Goal: Task Accomplishment & Management: Use online tool/utility

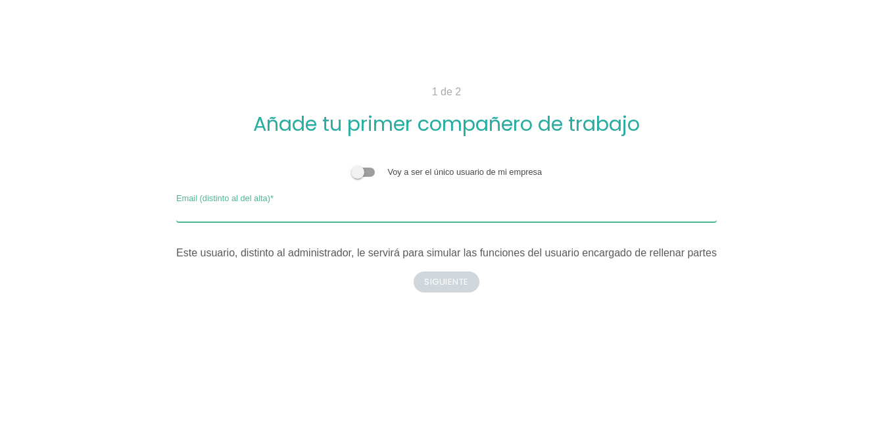
click at [418, 202] on input "Email (distinto al del alta)" at bounding box center [446, 211] width 541 height 21
type input "[PERSON_NAME][EMAIL_ADDRESS][DOMAIN_NAME]"
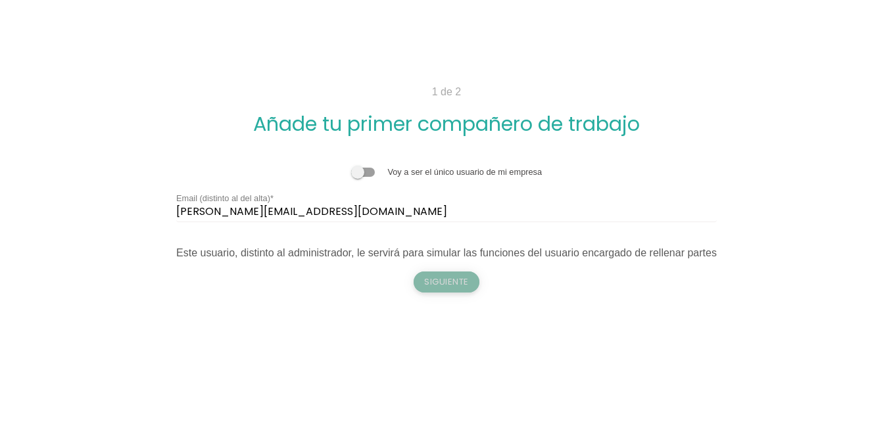
click at [439, 278] on button "Siguiente" at bounding box center [447, 282] width 66 height 21
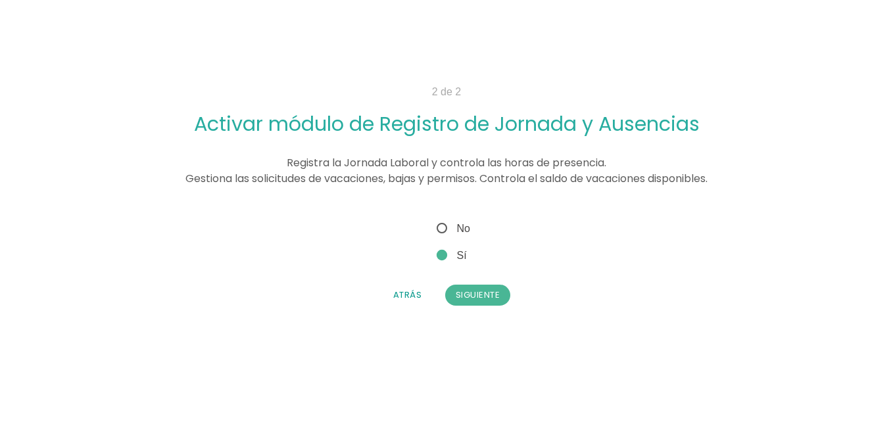
click at [675, 177] on span "Registra la Jornada Laboral y controla las horas de presencia. Gestiona las sol…" at bounding box center [447, 170] width 522 height 31
click at [445, 228] on span "No" at bounding box center [452, 228] width 36 height 16
click at [443, 228] on input "No" at bounding box center [438, 224] width 9 height 9
radio input "true"
click at [466, 297] on button "Siguiente" at bounding box center [478, 295] width 66 height 21
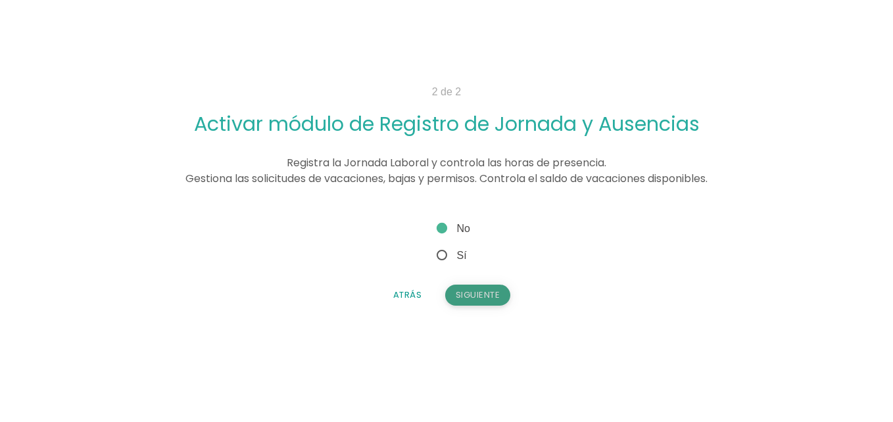
click at [466, 297] on button "Siguiente" at bounding box center [478, 295] width 66 height 21
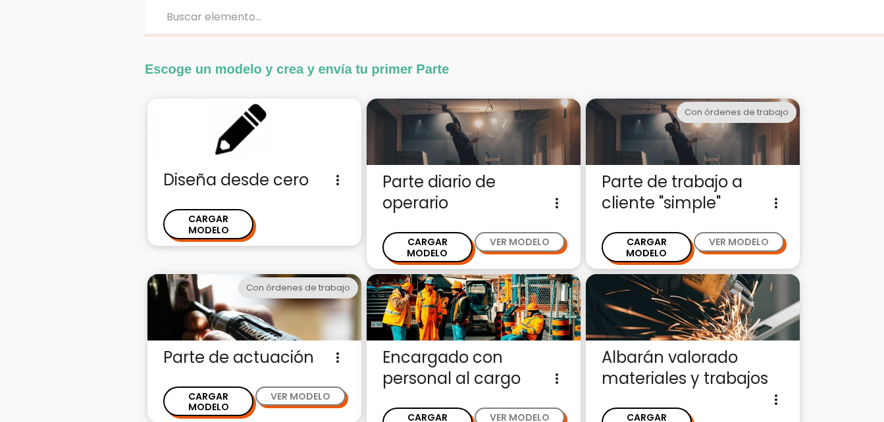
scroll to position [22, 0]
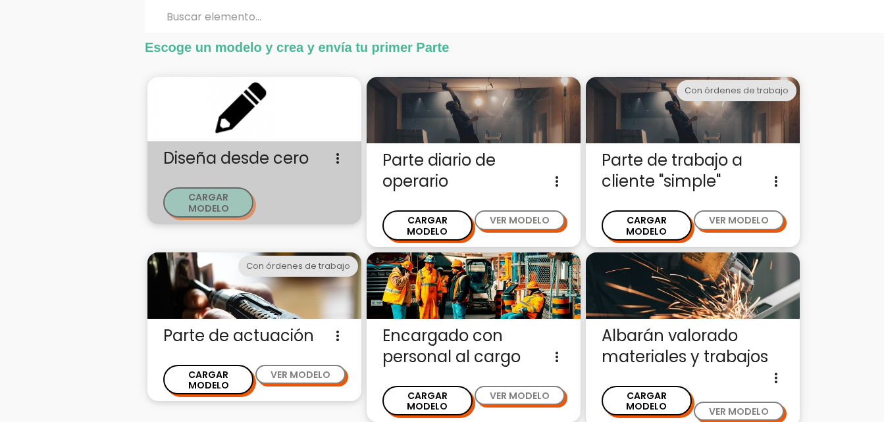
click at [233, 197] on button "CARGAR MODELO" at bounding box center [208, 203] width 90 height 30
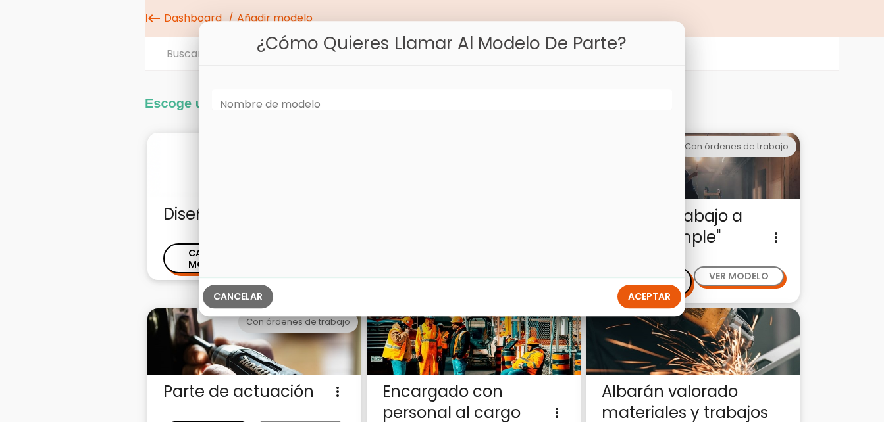
click at [318, 98] on label "Nombre de modelo" at bounding box center [270, 105] width 101 height 15
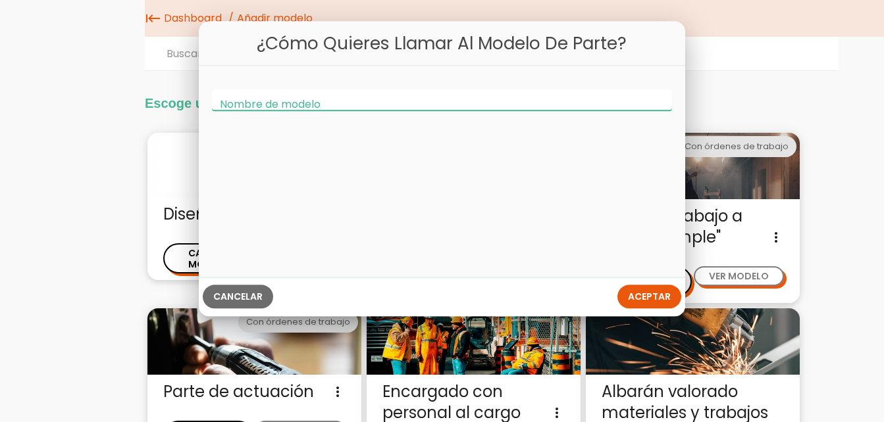
click at [318, 98] on input "Nombre de modelo" at bounding box center [442, 100] width 460 height 21
type input "e"
type input "Estudiantes de BB"
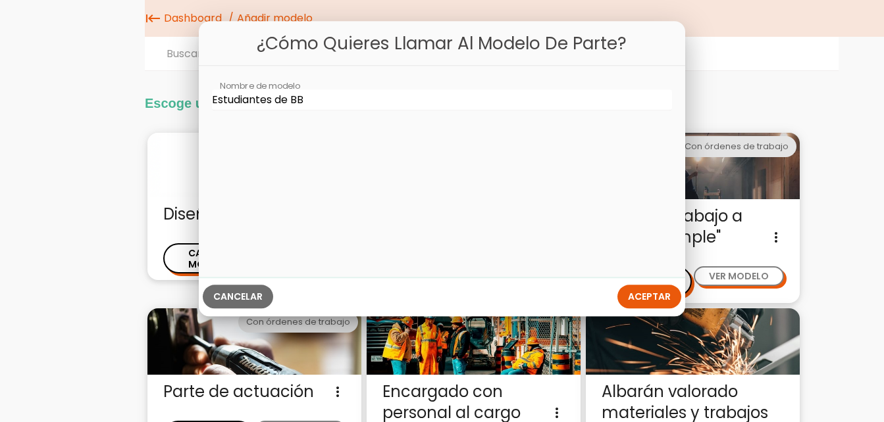
click at [626, 289] on button "Aceptar" at bounding box center [649, 298] width 64 height 24
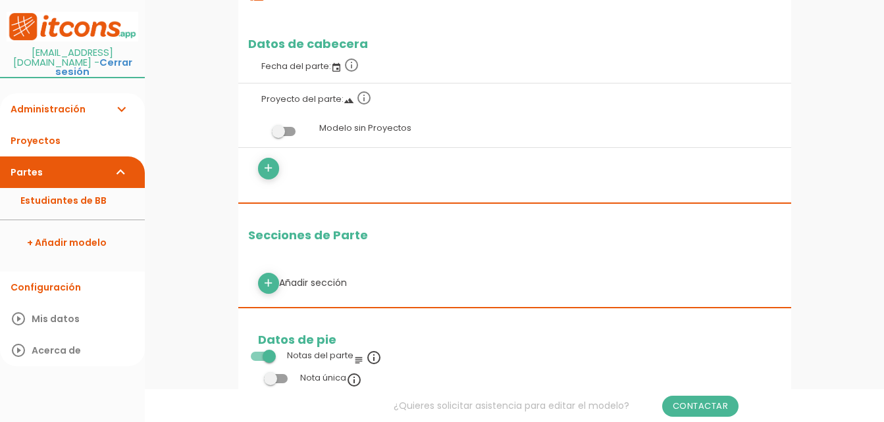
scroll to position [196, 0]
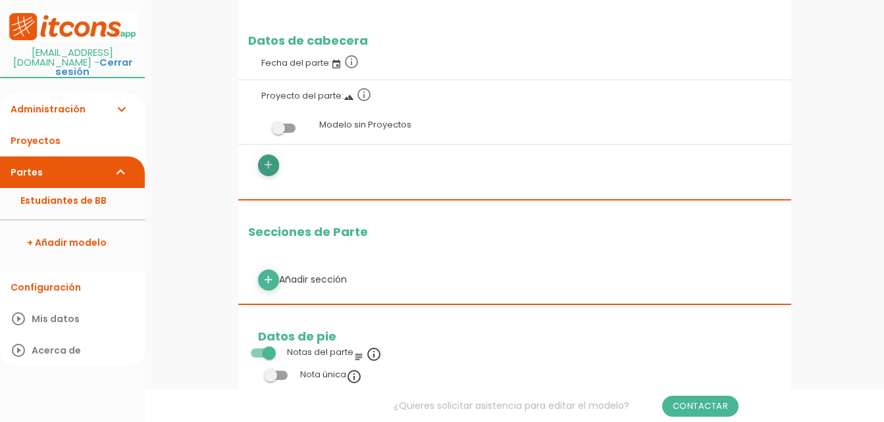
click at [266, 164] on icon "add" at bounding box center [268, 165] width 13 height 21
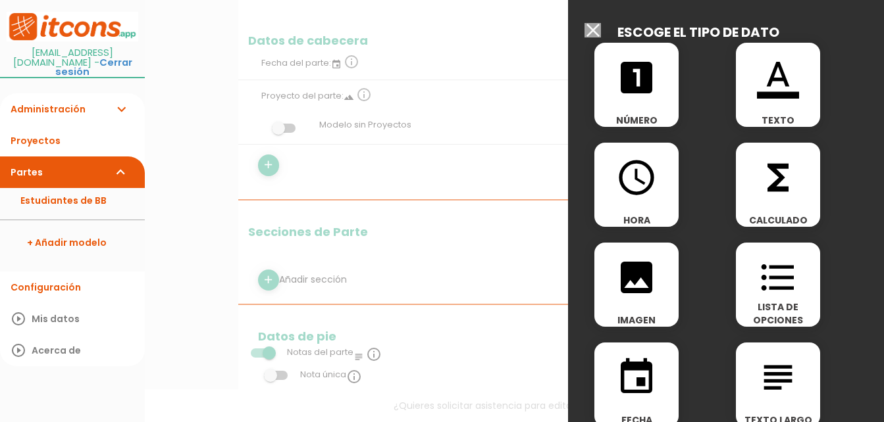
click at [647, 102] on div "looks_one NÚMERO" at bounding box center [636, 85] width 84 height 84
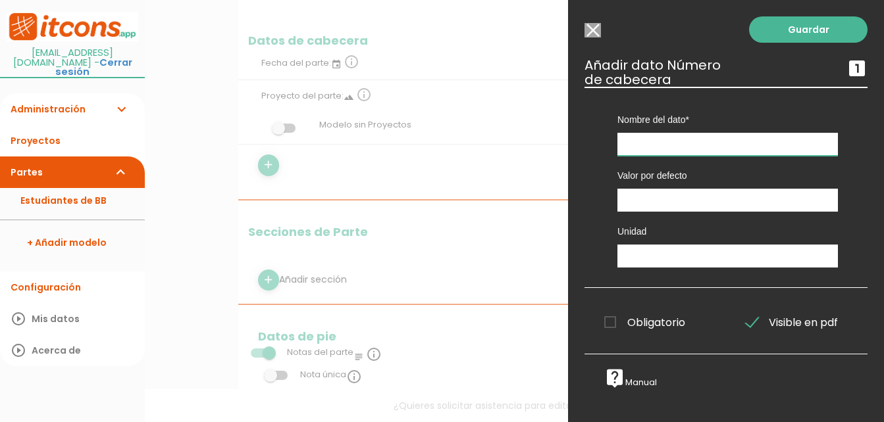
click at [689, 145] on input "text" at bounding box center [727, 144] width 220 height 23
click at [334, 277] on div at bounding box center [442, 159] width 884 height 528
click at [587, 32] on div "Guardar ESCOGE EL TIPO DE DATO looks_one NÚMERO format_color_text TEXTO access_…" at bounding box center [726, 211] width 316 height 422
click at [587, 32] on input "Seleccionar todos los usuarios" at bounding box center [592, 30] width 16 height 14
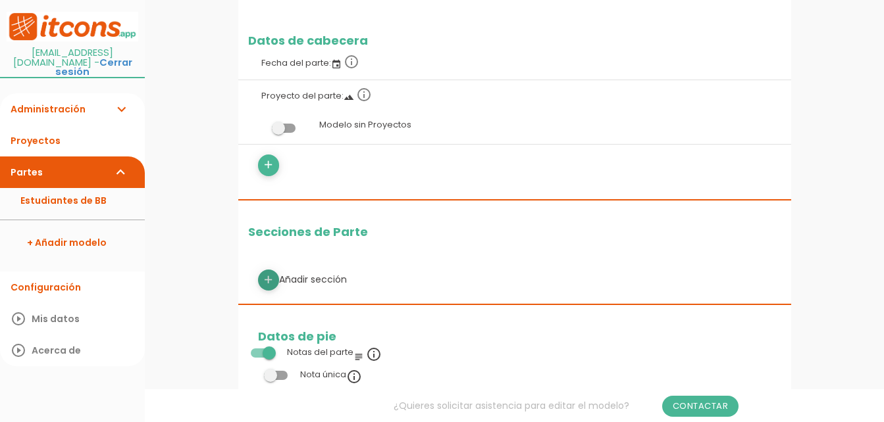
click at [265, 279] on icon "add" at bounding box center [268, 280] width 13 height 21
select select
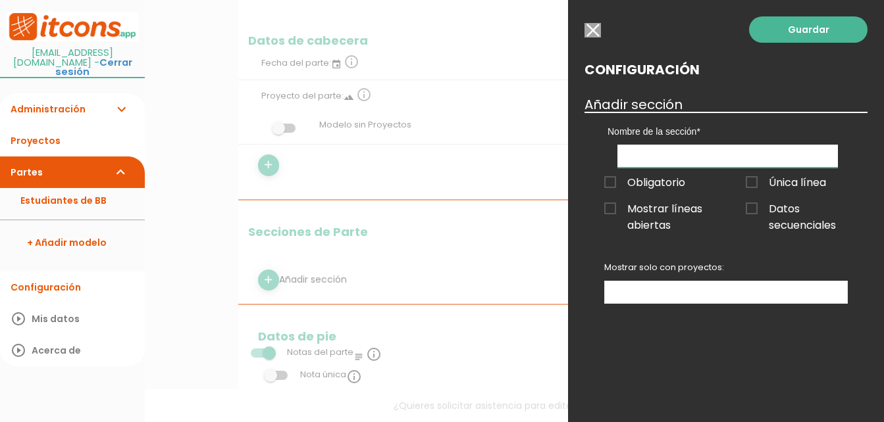
click at [688, 155] on input "text" at bounding box center [727, 156] width 220 height 23
type input "Nombre del estudiante"
click at [608, 181] on span "Obligatorio" at bounding box center [644, 182] width 81 height 16
click at [0, 0] on input "Obligatorio" at bounding box center [0, 0] width 0 height 0
click at [743, 288] on ul at bounding box center [726, 293] width 242 height 22
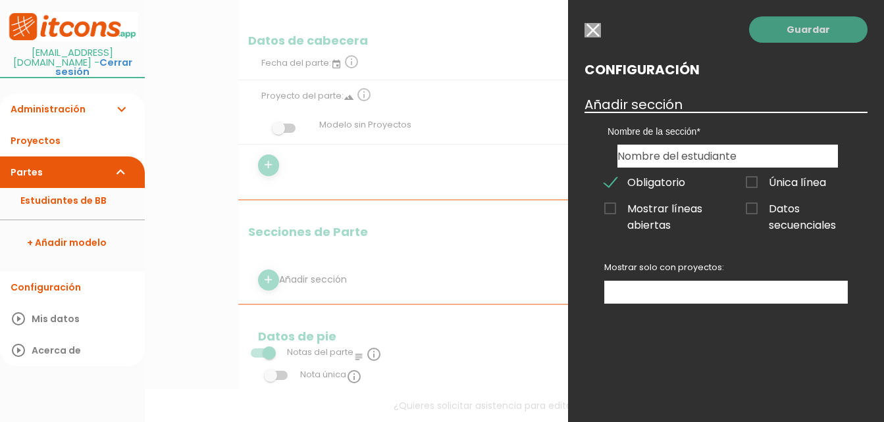
click at [810, 38] on link "Guardar" at bounding box center [808, 29] width 118 height 26
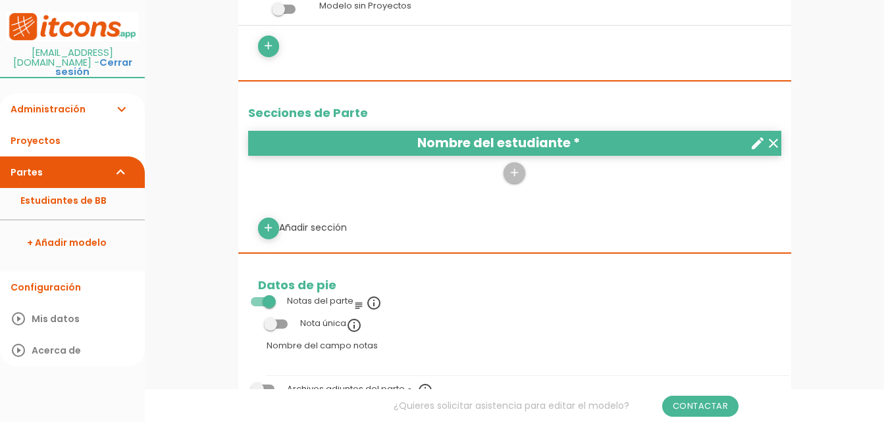
scroll to position [335, 0]
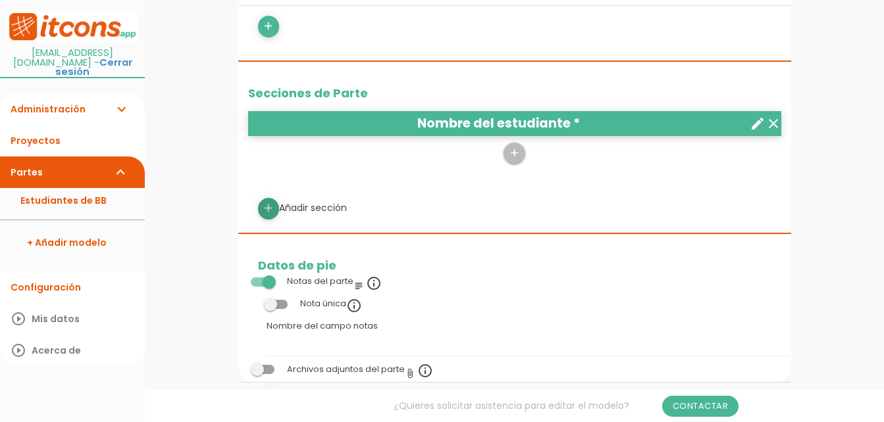
click at [272, 207] on icon "add" at bounding box center [268, 208] width 13 height 21
select select
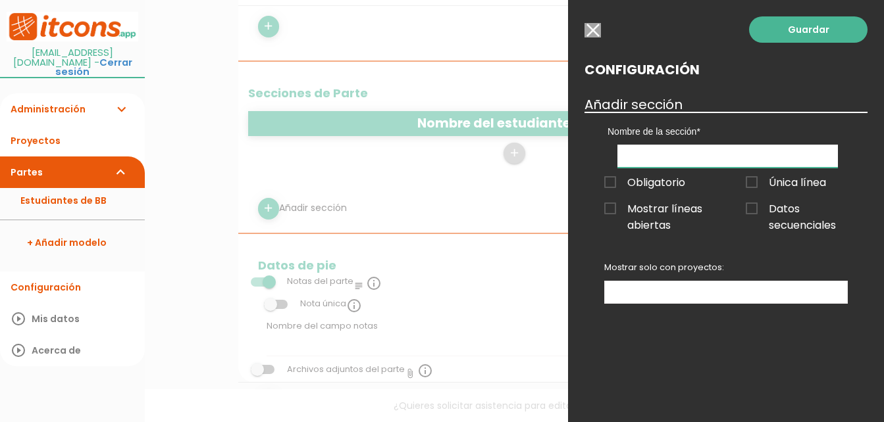
click at [714, 155] on input "text" at bounding box center [727, 156] width 220 height 23
type input "Clase de BB"
click at [654, 182] on span "Obligatorio" at bounding box center [644, 182] width 81 height 16
click at [0, 0] on input "Obligatorio" at bounding box center [0, 0] width 0 height 0
click at [809, 31] on link "Guardar" at bounding box center [808, 29] width 118 height 26
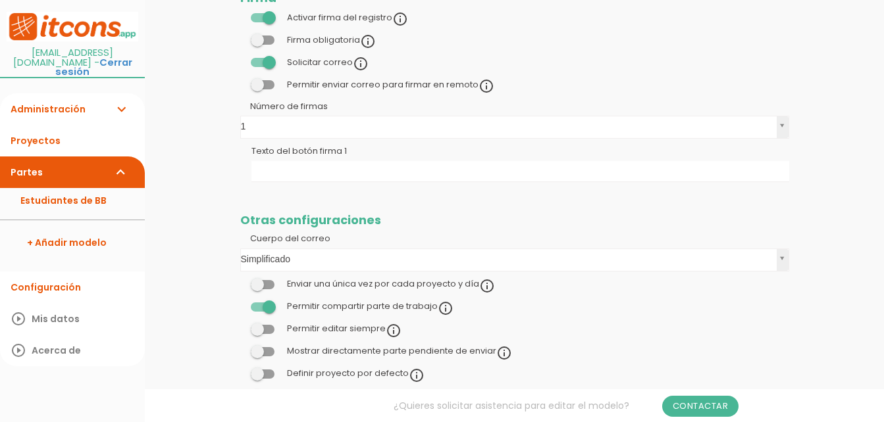
scroll to position [1030, 0]
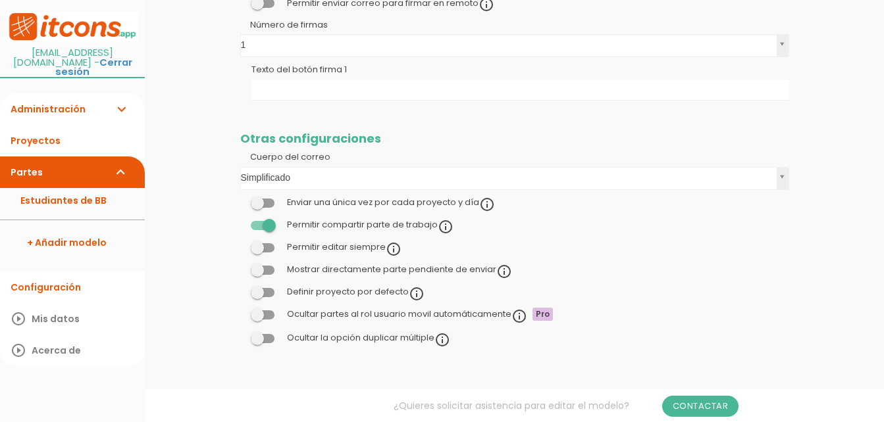
click at [269, 270] on span at bounding box center [263, 270] width 24 height 9
click at [240, 266] on input "checkbox" at bounding box center [240, 266] width 0 height 0
click at [269, 205] on span at bounding box center [263, 203] width 24 height 9
click at [240, 199] on input "checkbox" at bounding box center [240, 199] width 0 height 0
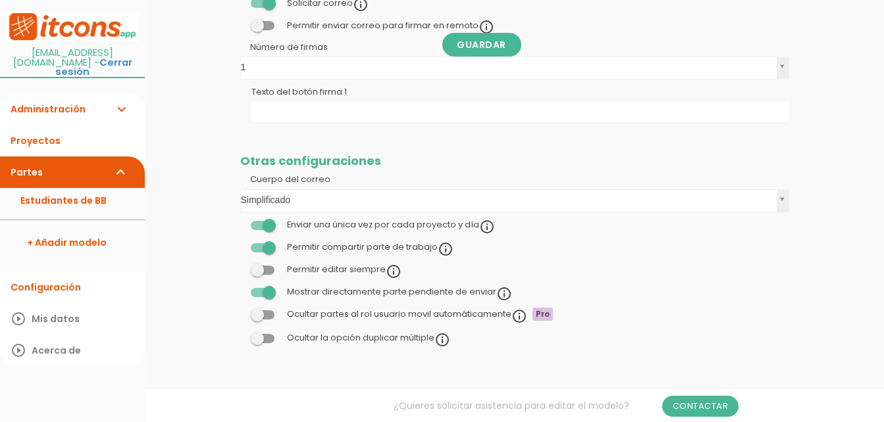
scroll to position [1008, 0]
click at [499, 50] on link "Guardar" at bounding box center [481, 45] width 79 height 24
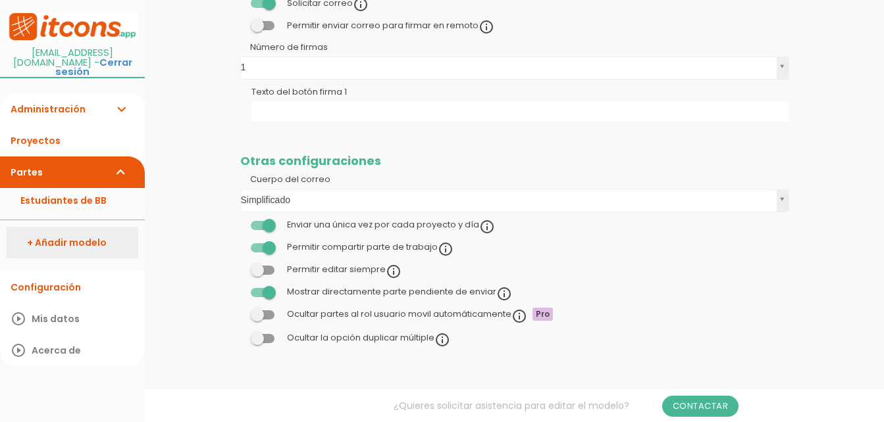
click at [46, 227] on link "+ Añadir modelo" at bounding box center [73, 243] width 132 height 32
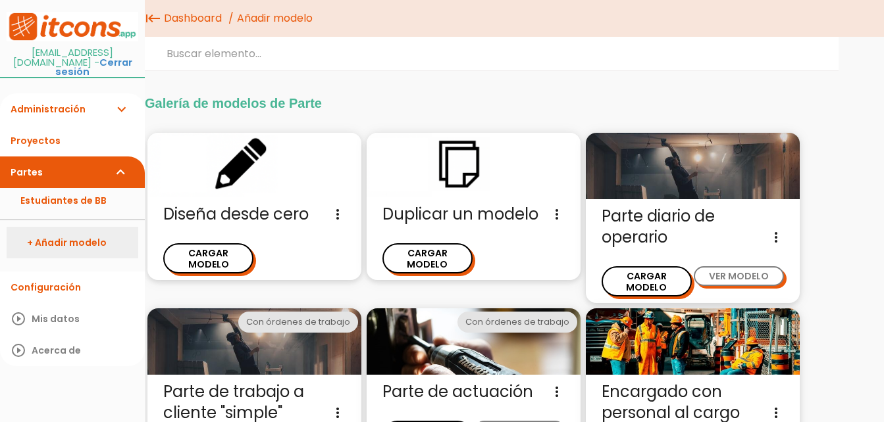
click at [68, 232] on link "+ Añadir modelo" at bounding box center [73, 243] width 132 height 32
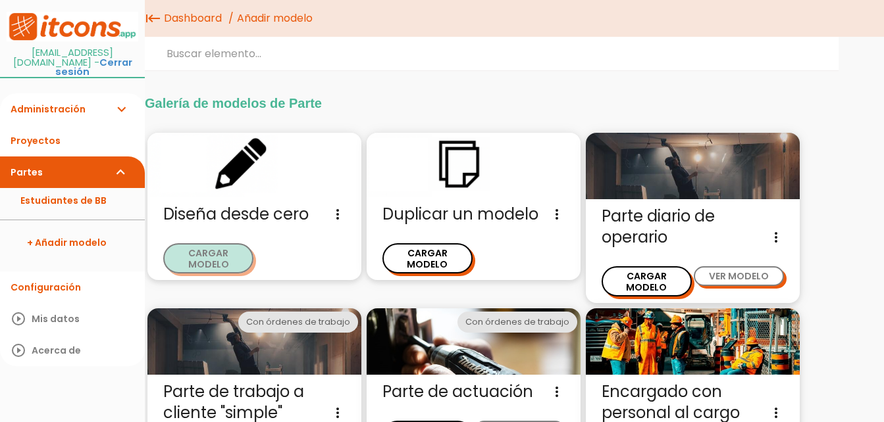
click at [222, 251] on button "CARGAR MODELO" at bounding box center [208, 258] width 90 height 30
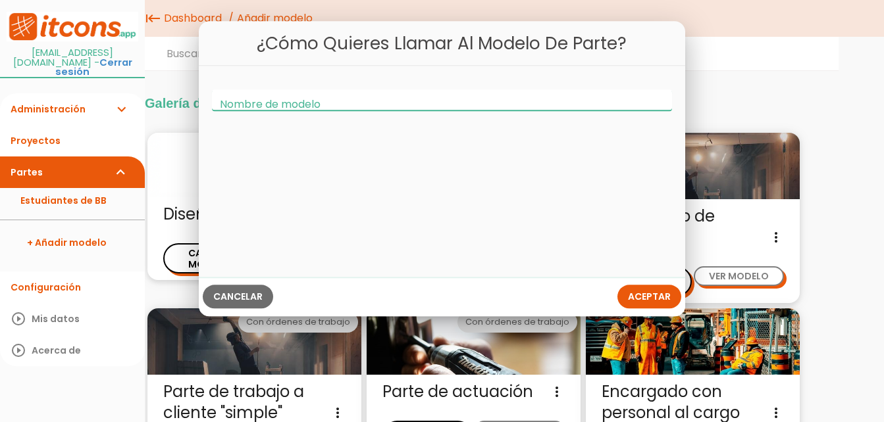
click at [336, 104] on input "Nombre de modelo" at bounding box center [442, 100] width 460 height 21
type input "}"
type input "Jundo"
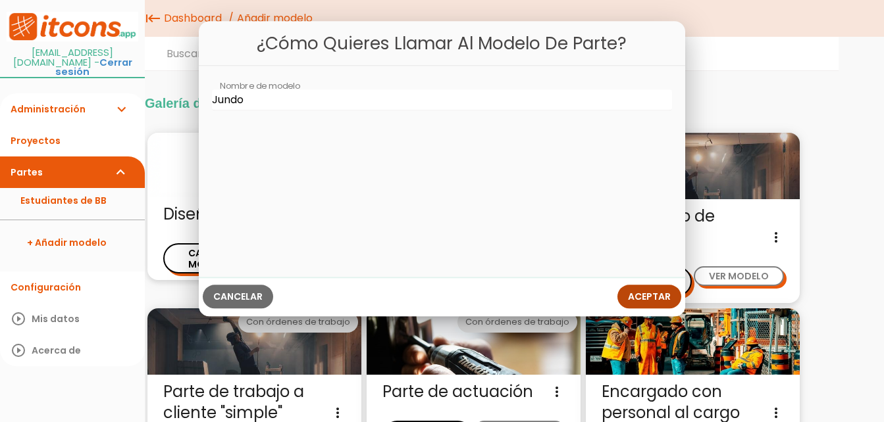
click at [663, 293] on span "Aceptar" at bounding box center [649, 297] width 43 height 13
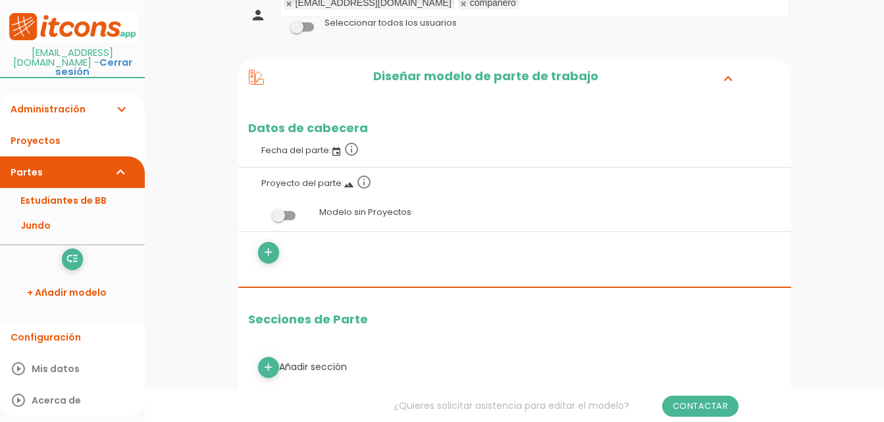
scroll to position [112, 0]
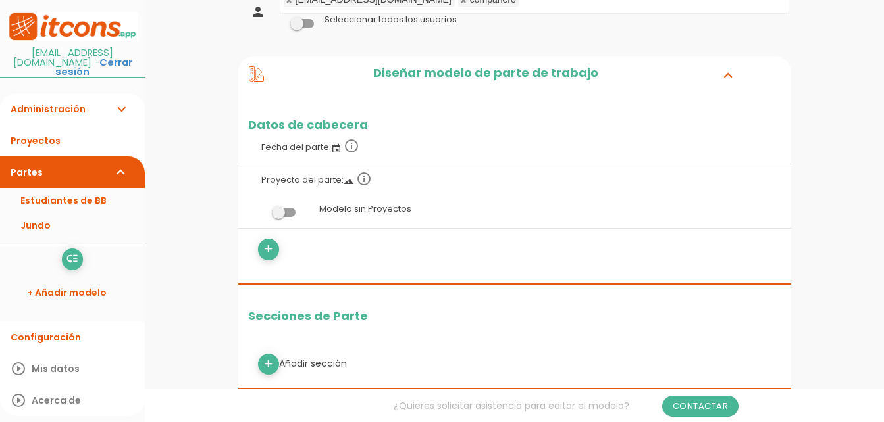
click at [285, 366] on div "add Añadir sección" at bounding box center [514, 364] width 533 height 21
click at [269, 361] on icon "add" at bounding box center [268, 364] width 13 height 21
select select
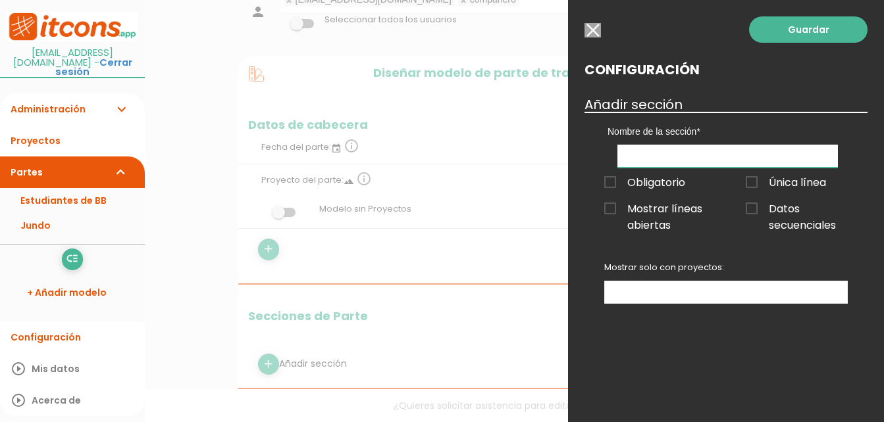
click at [680, 157] on input "text" at bounding box center [727, 156] width 220 height 23
type input "Chatgees"
click at [614, 181] on span "Obligatorio" at bounding box center [644, 182] width 81 height 16
click at [0, 0] on input "Obligatorio" at bounding box center [0, 0] width 0 height 0
drag, startPoint x: 823, startPoint y: 41, endPoint x: 661, endPoint y: 196, distance: 223.8
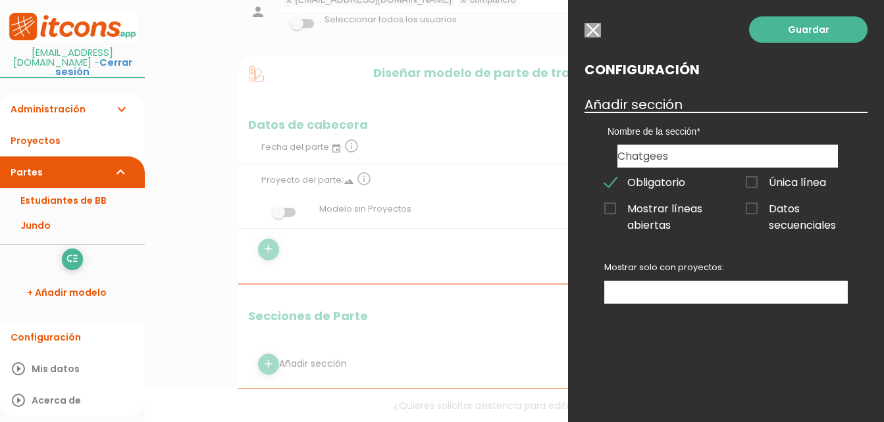
click at [667, 195] on div "Guardar Configuración Añadir sección Nombre de la sección Chatgees Obligatorio …" at bounding box center [726, 211] width 316 height 422
click at [611, 208] on span "Mostrar líneas abiertas" at bounding box center [655, 209] width 102 height 16
click at [0, 0] on input "Mostrar líneas abiertas" at bounding box center [0, 0] width 0 height 0
drag, startPoint x: 810, startPoint y: 30, endPoint x: 761, endPoint y: 207, distance: 183.7
click at [761, 207] on div "Guardar Configuración Añadir sección Nombre de la sección Chatgees Obligatorio …" at bounding box center [726, 211] width 316 height 422
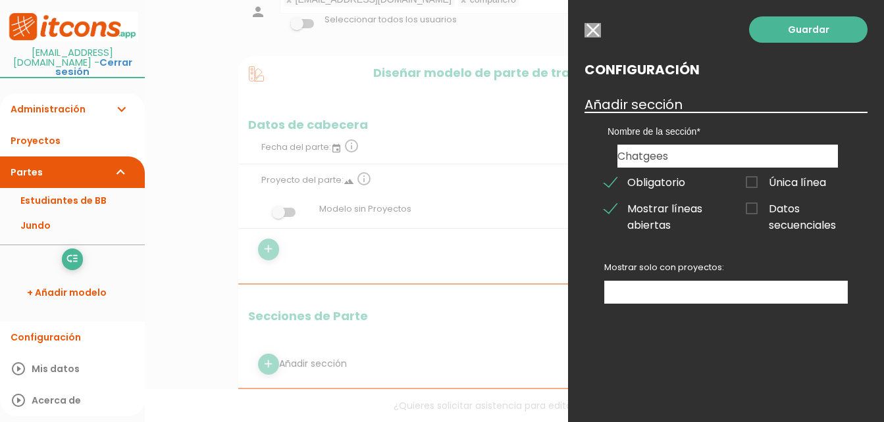
click at [761, 207] on span "Datos secuenciales" at bounding box center [796, 209] width 102 height 16
click at [0, 0] on input "Datos secuenciales" at bounding box center [0, 0] width 0 height 0
click at [818, 34] on link "Guardar" at bounding box center [808, 29] width 118 height 26
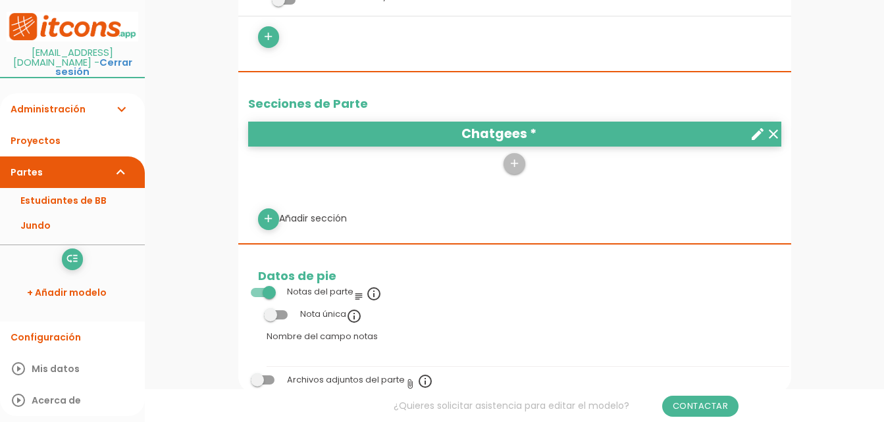
scroll to position [325, 0]
click at [266, 218] on icon "add" at bounding box center [268, 218] width 13 height 21
select select
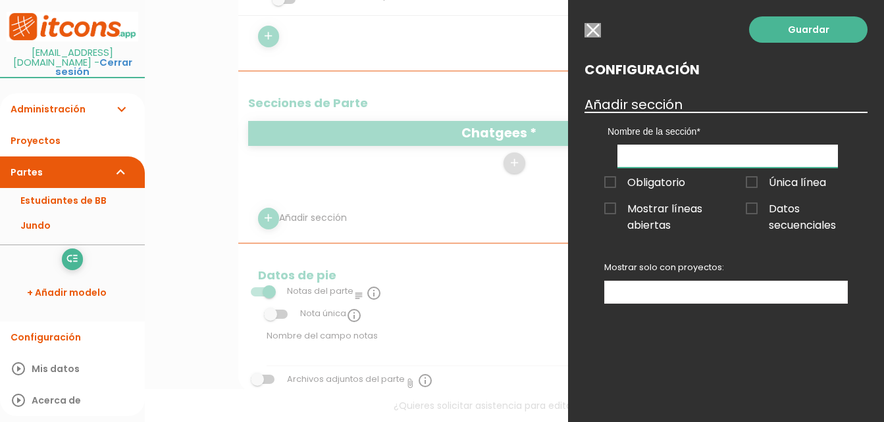
click at [693, 149] on input "text" at bounding box center [727, 156] width 220 height 23
type input "j"
type input "JAPS"
click at [619, 185] on span "Obligatorio" at bounding box center [644, 182] width 81 height 16
click at [0, 0] on input "Obligatorio" at bounding box center [0, 0] width 0 height 0
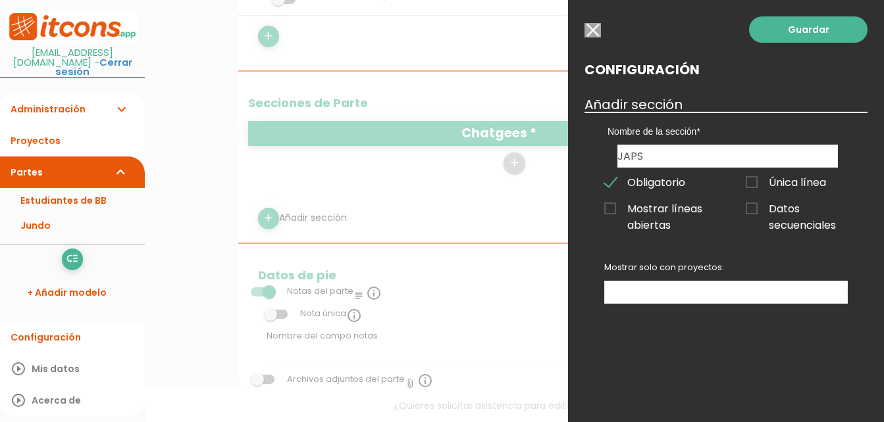
click at [613, 201] on span "Mostrar líneas abiertas" at bounding box center [655, 209] width 102 height 16
click at [0, 0] on input "Mostrar líneas abiertas" at bounding box center [0, 0] width 0 height 0
click at [751, 210] on span "Datos secuenciales" at bounding box center [796, 209] width 102 height 16
click at [0, 0] on input "Datos secuenciales" at bounding box center [0, 0] width 0 height 0
click at [807, 35] on link "Guardar" at bounding box center [808, 29] width 118 height 26
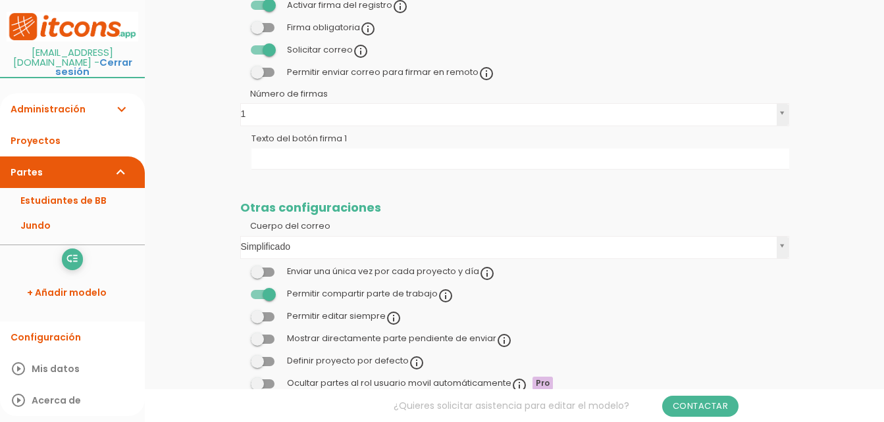
scroll to position [325, 0]
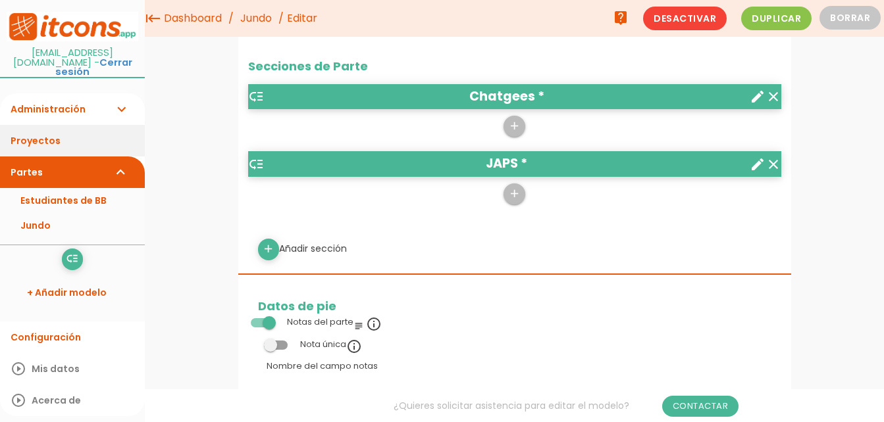
click at [81, 133] on link "Proyectos" at bounding box center [72, 141] width 145 height 32
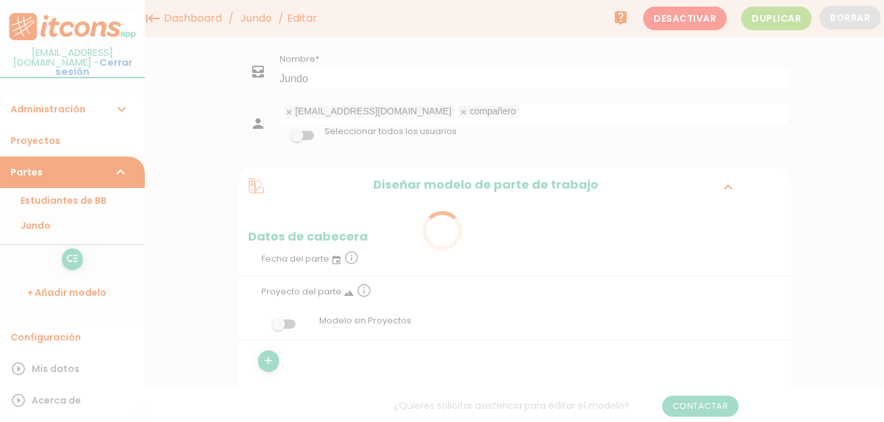
scroll to position [325, 0]
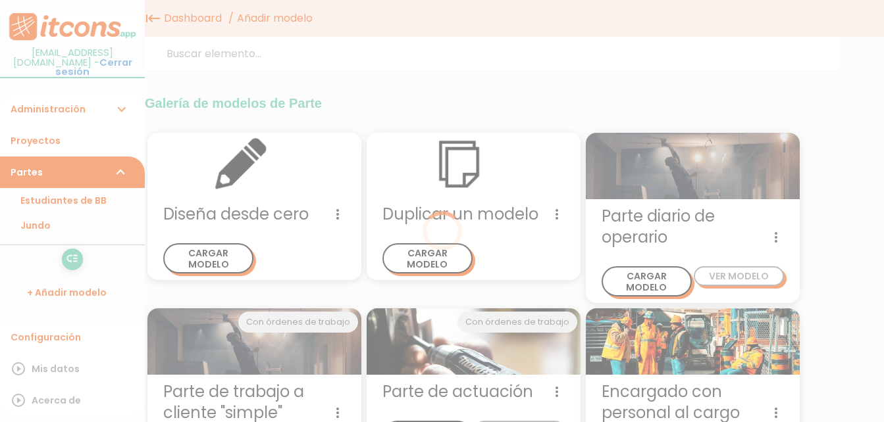
scroll to position [22, 0]
